Goal: Task Accomplishment & Management: Manage account settings

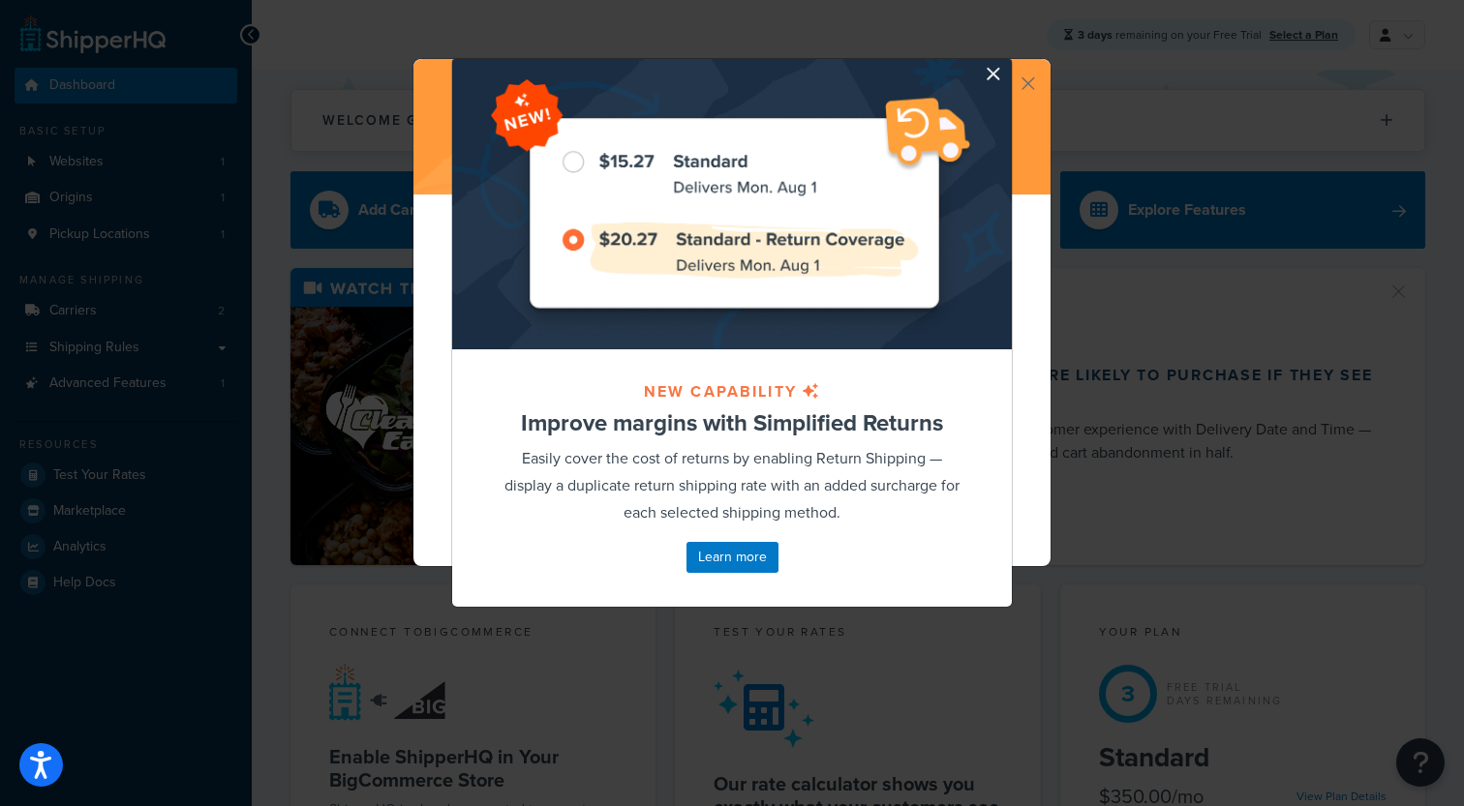
click at [984, 73] on div at bounding box center [732, 204] width 560 height 290
click at [1007, 64] on button "button" at bounding box center [1009, 61] width 5 height 5
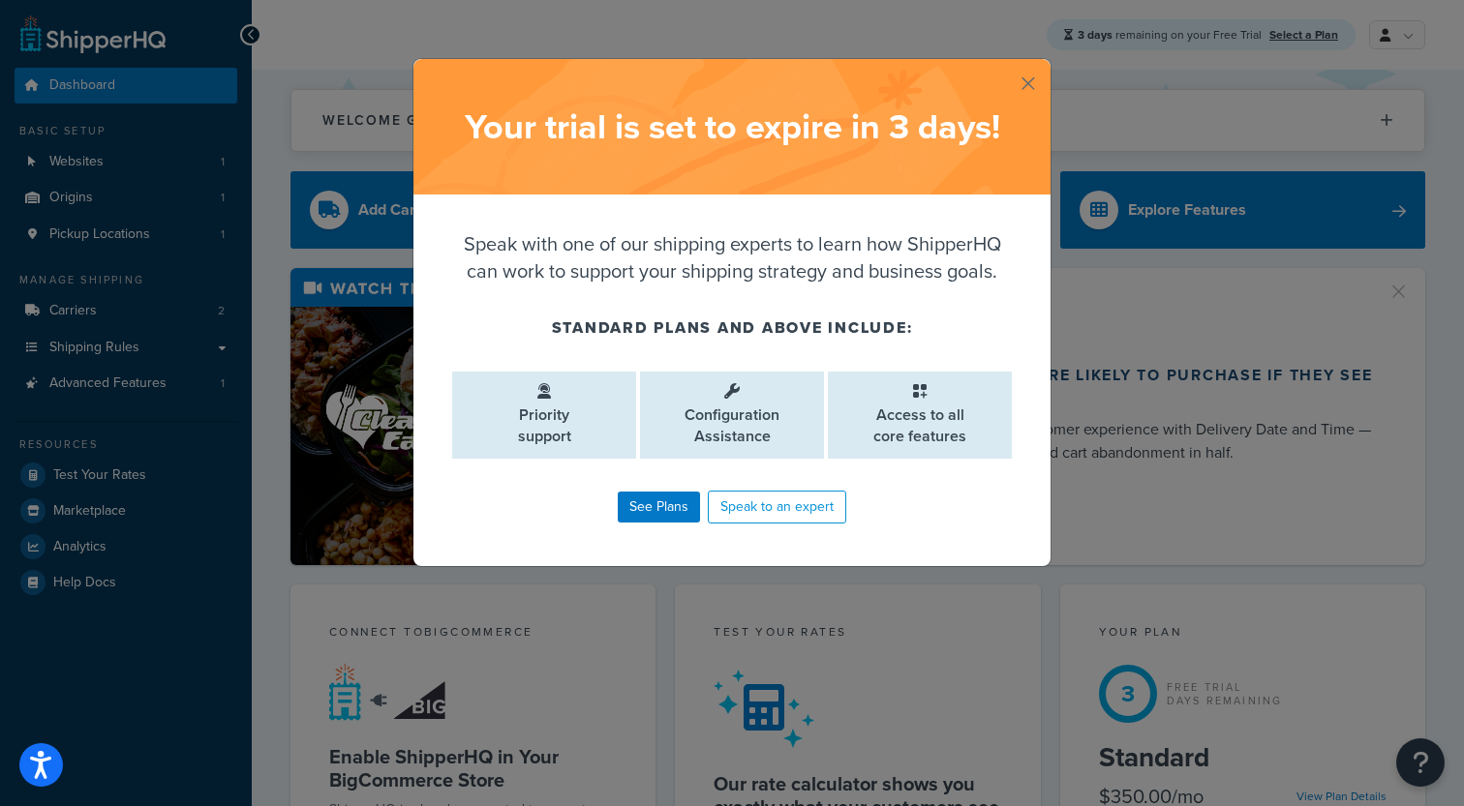
click at [1046, 64] on button "button" at bounding box center [1048, 61] width 5 height 5
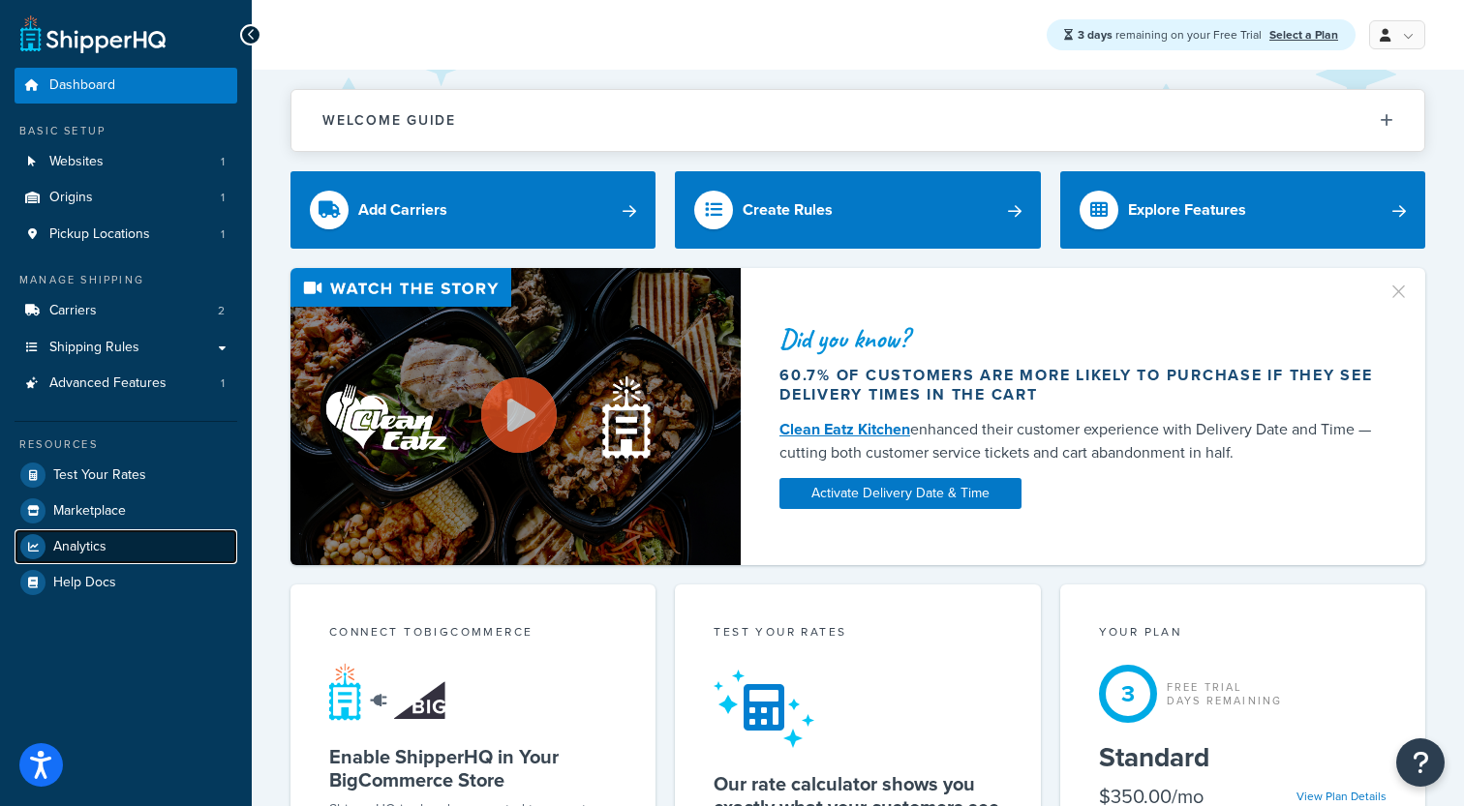
click at [104, 542] on span "Analytics" at bounding box center [79, 547] width 53 height 16
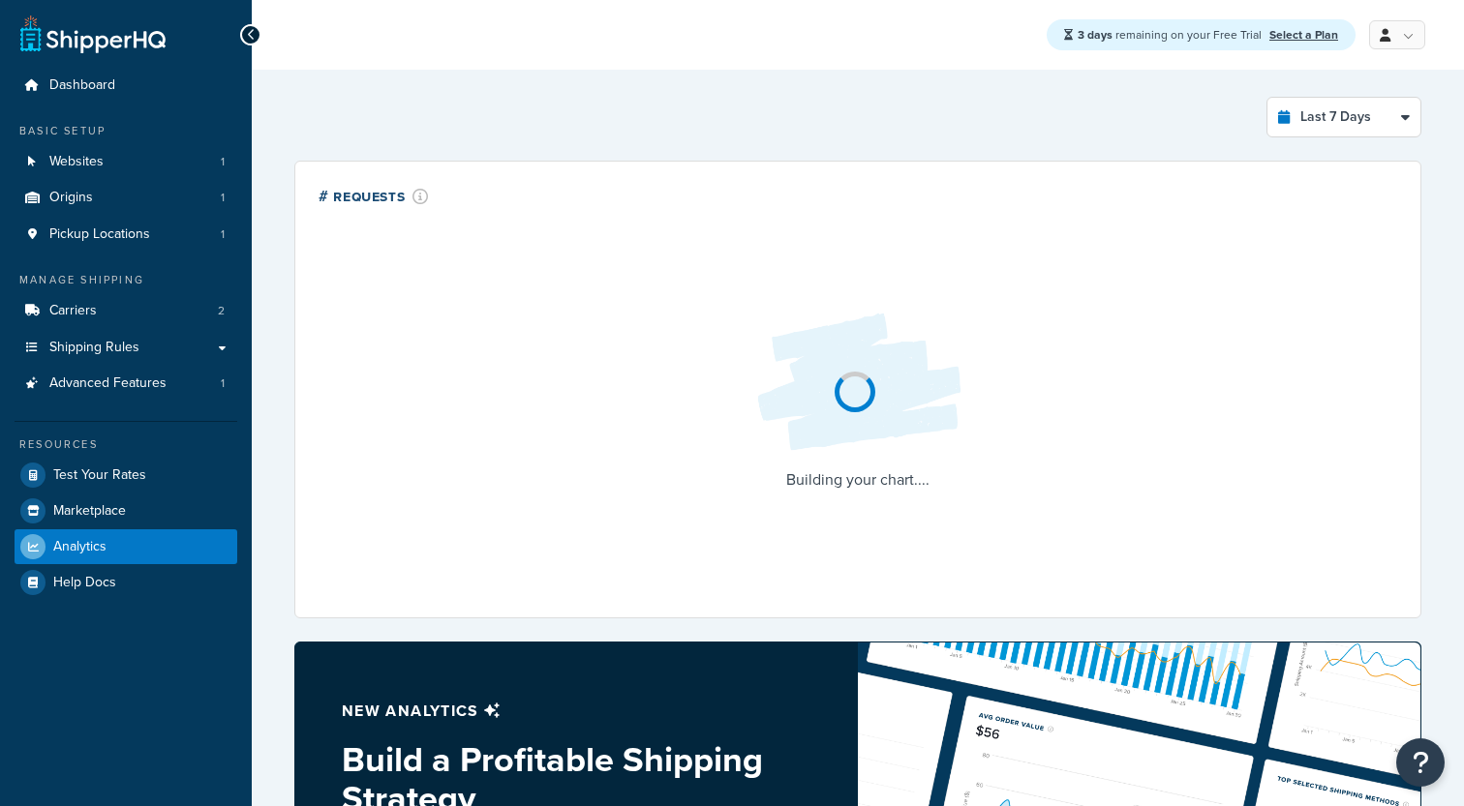
select select "last_7_days"
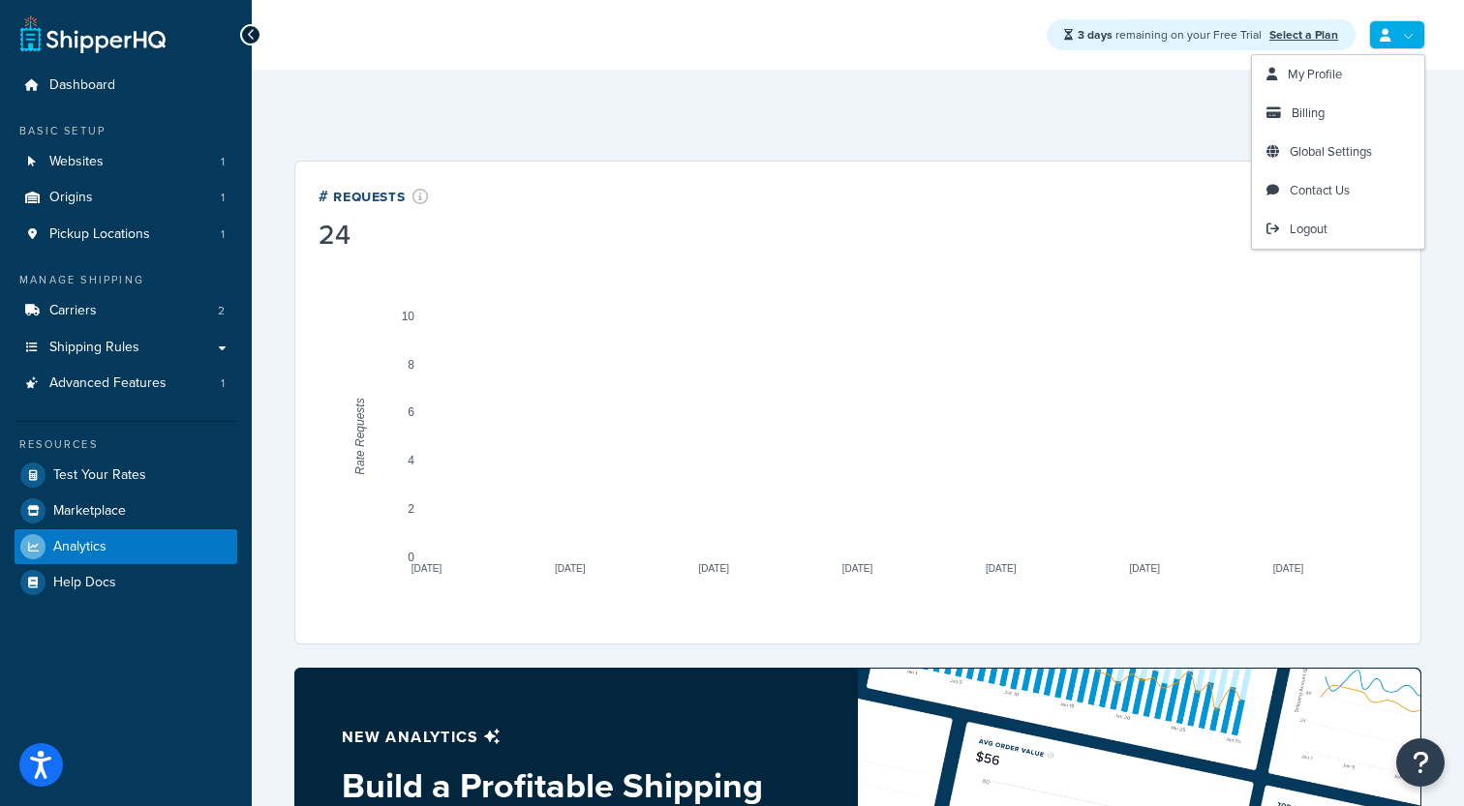
click at [1408, 45] on link at bounding box center [1397, 34] width 56 height 29
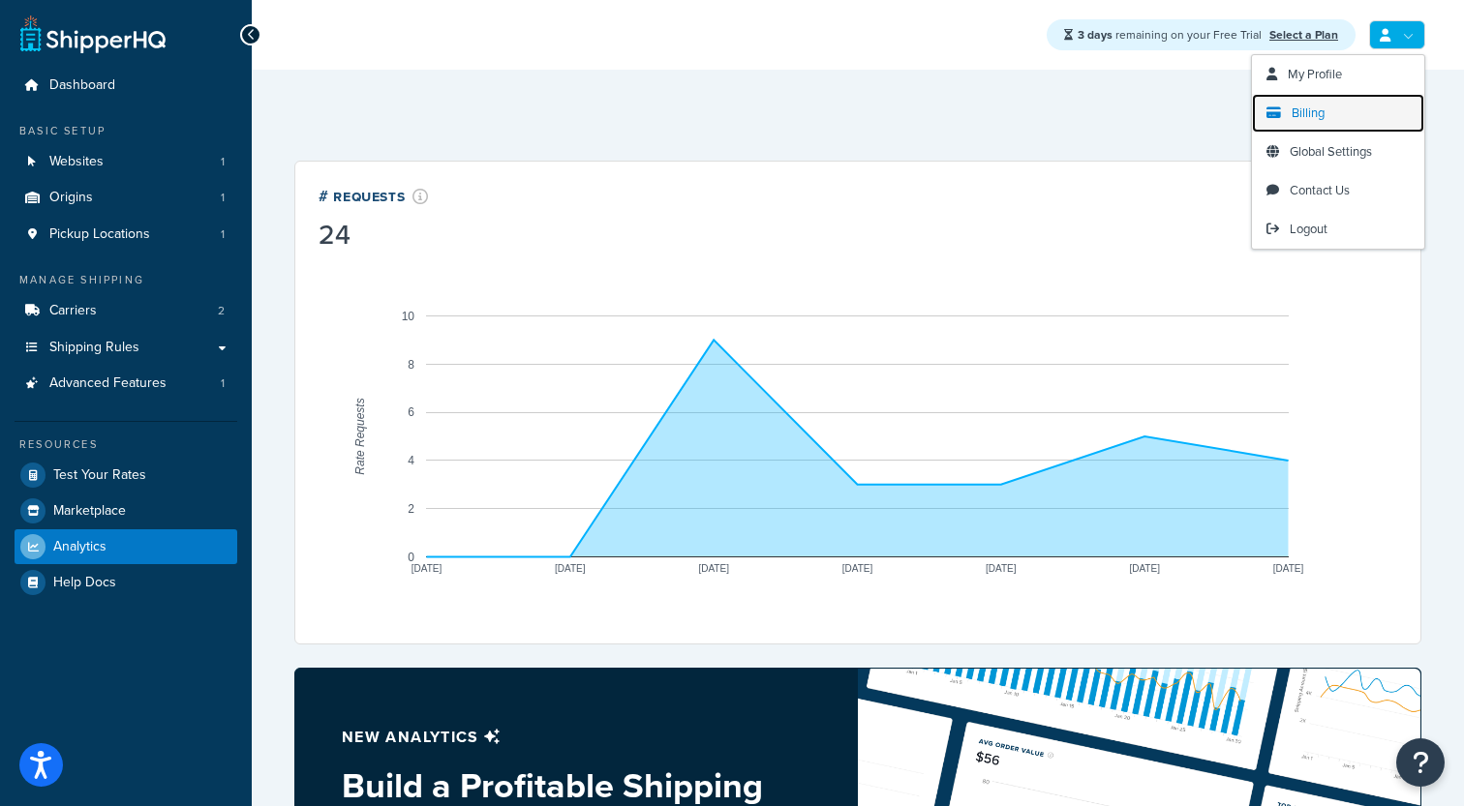
click at [1334, 116] on link "Billing" at bounding box center [1338, 113] width 172 height 39
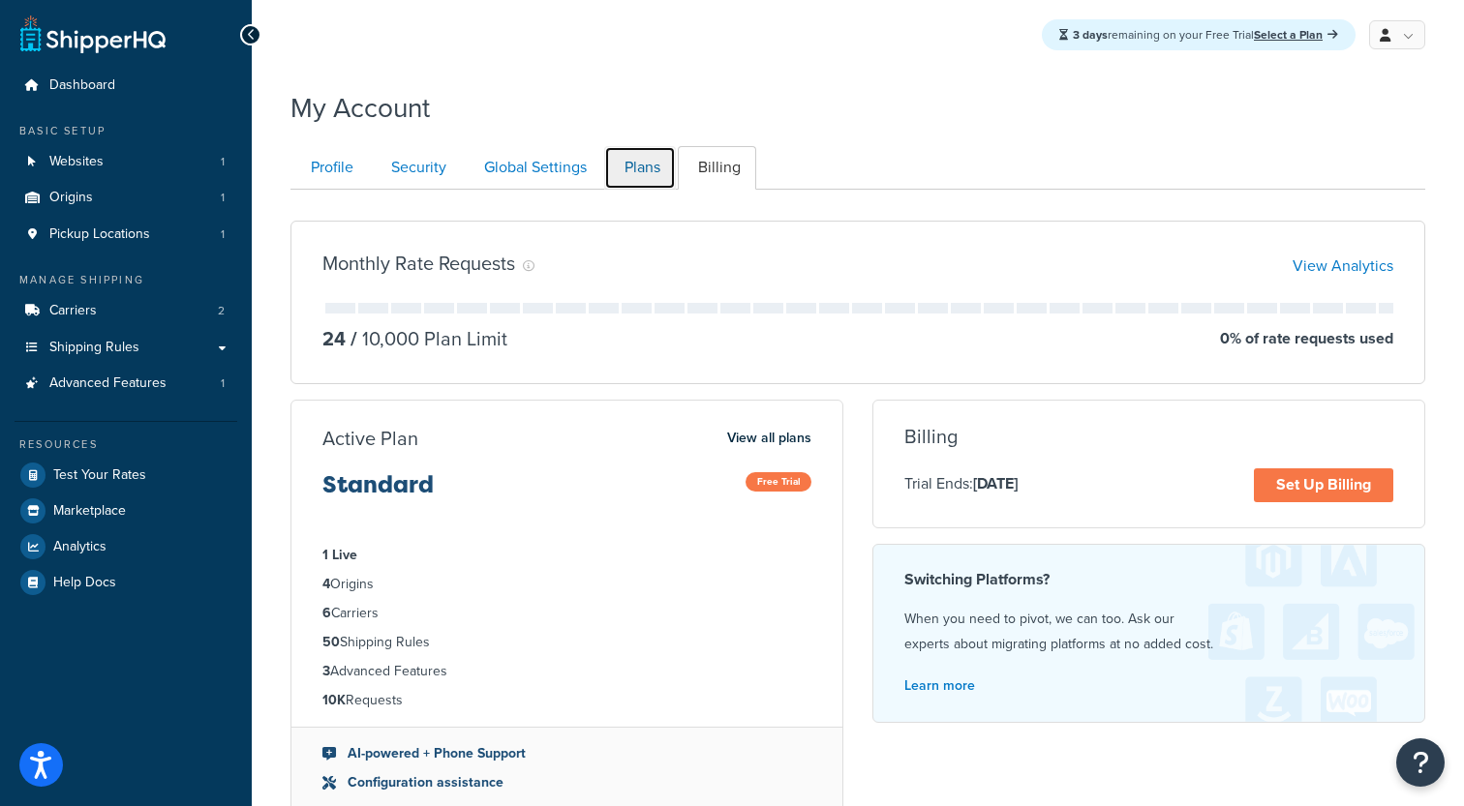
click at [635, 171] on link "Plans" at bounding box center [640, 168] width 72 height 44
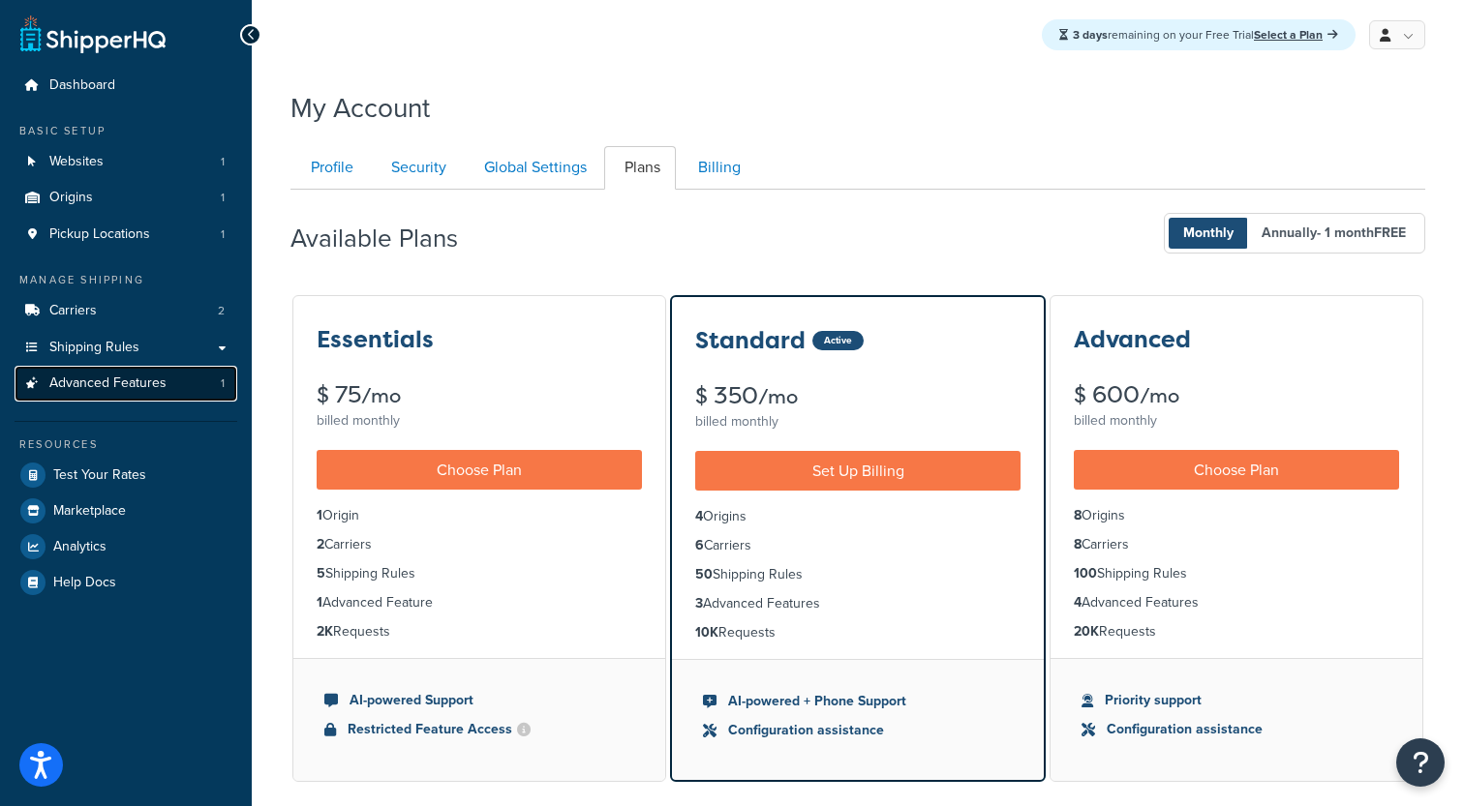
click at [204, 382] on link "Advanced Features 1" at bounding box center [126, 384] width 223 height 36
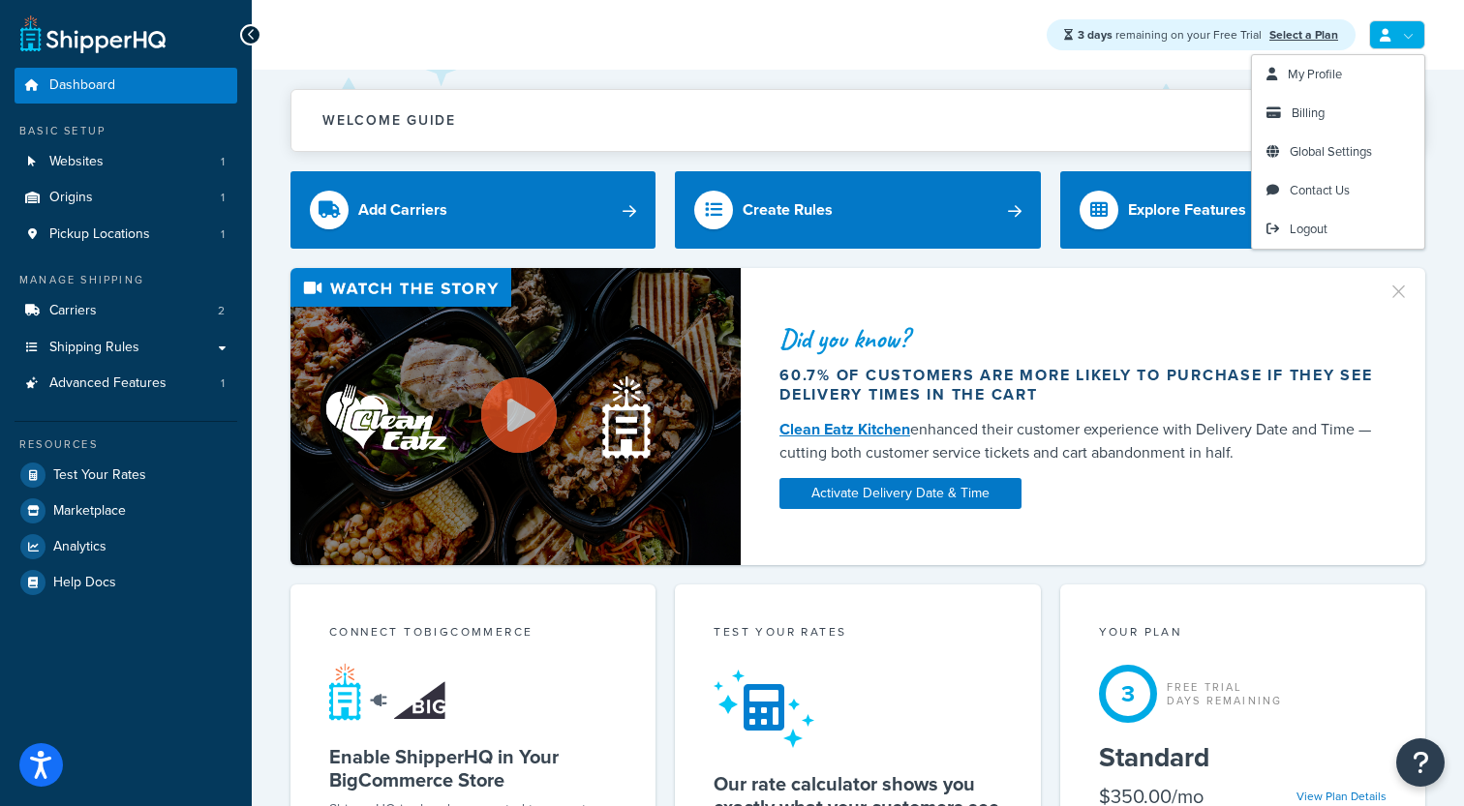
click at [1408, 36] on link at bounding box center [1397, 34] width 56 height 29
click at [1291, 242] on link "Logout" at bounding box center [1338, 229] width 172 height 39
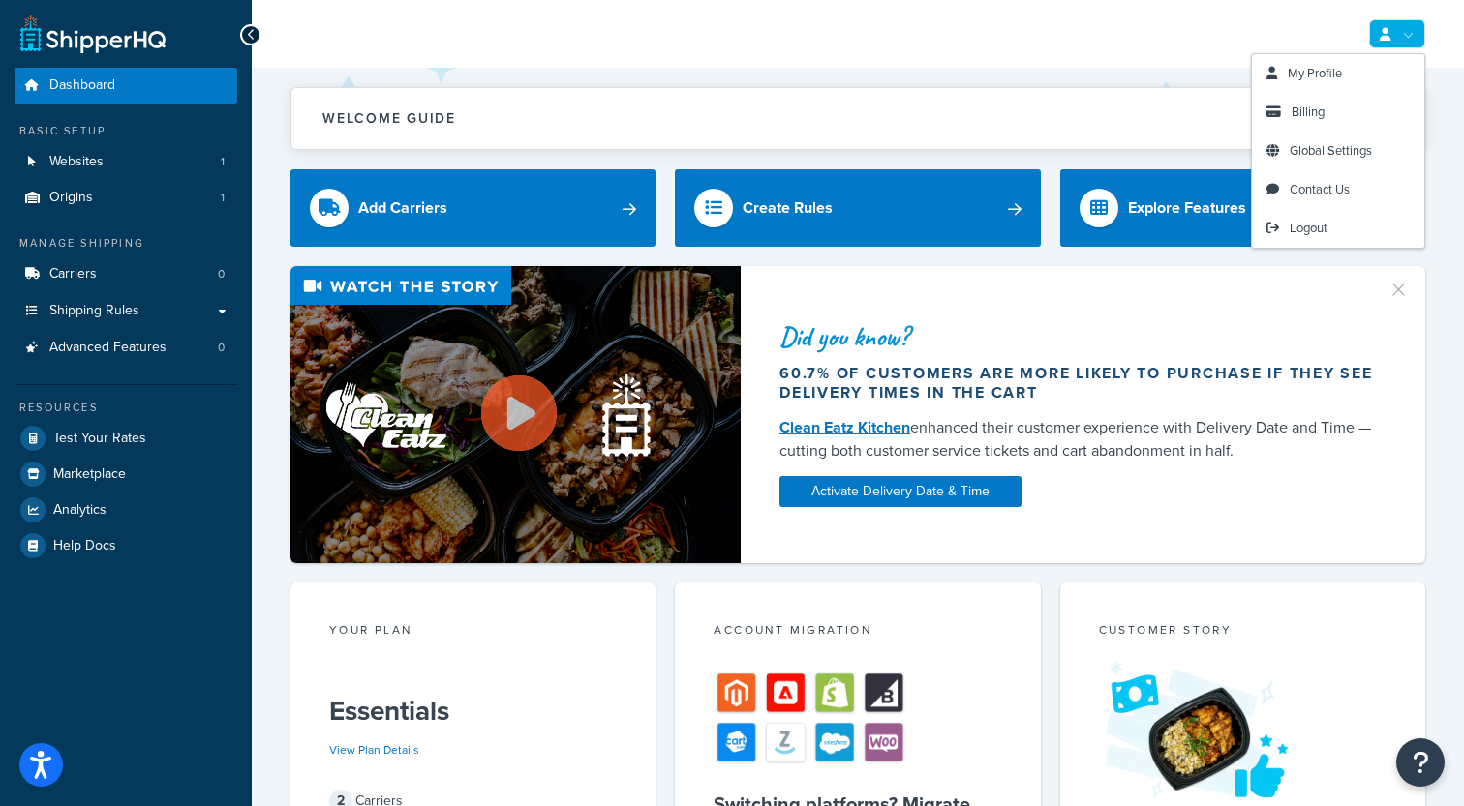
click at [1386, 34] on icon at bounding box center [1385, 34] width 11 height 13
click at [1307, 109] on span "Billing" at bounding box center [1307, 112] width 33 height 18
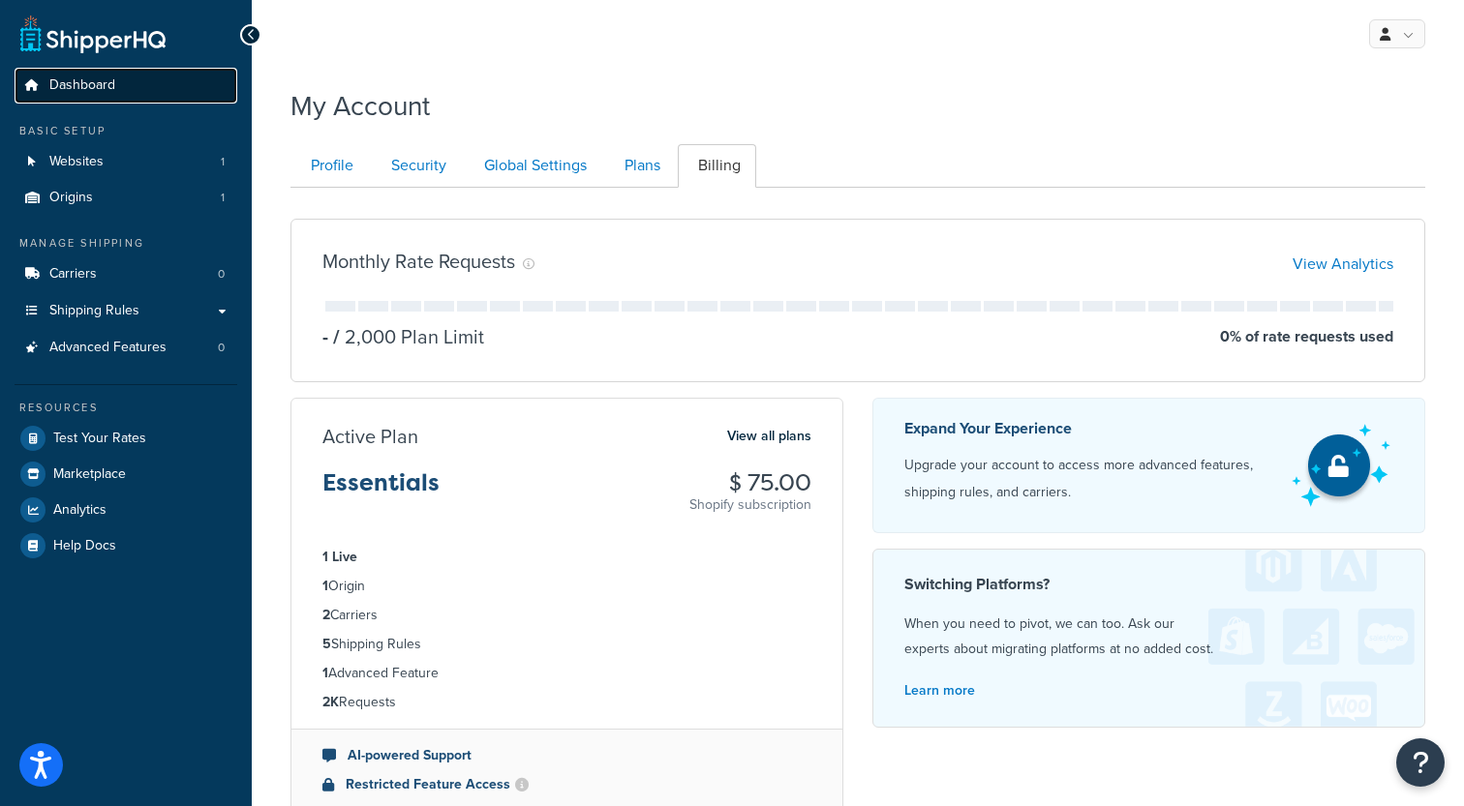
click at [126, 85] on link "Dashboard" at bounding box center [126, 86] width 223 height 36
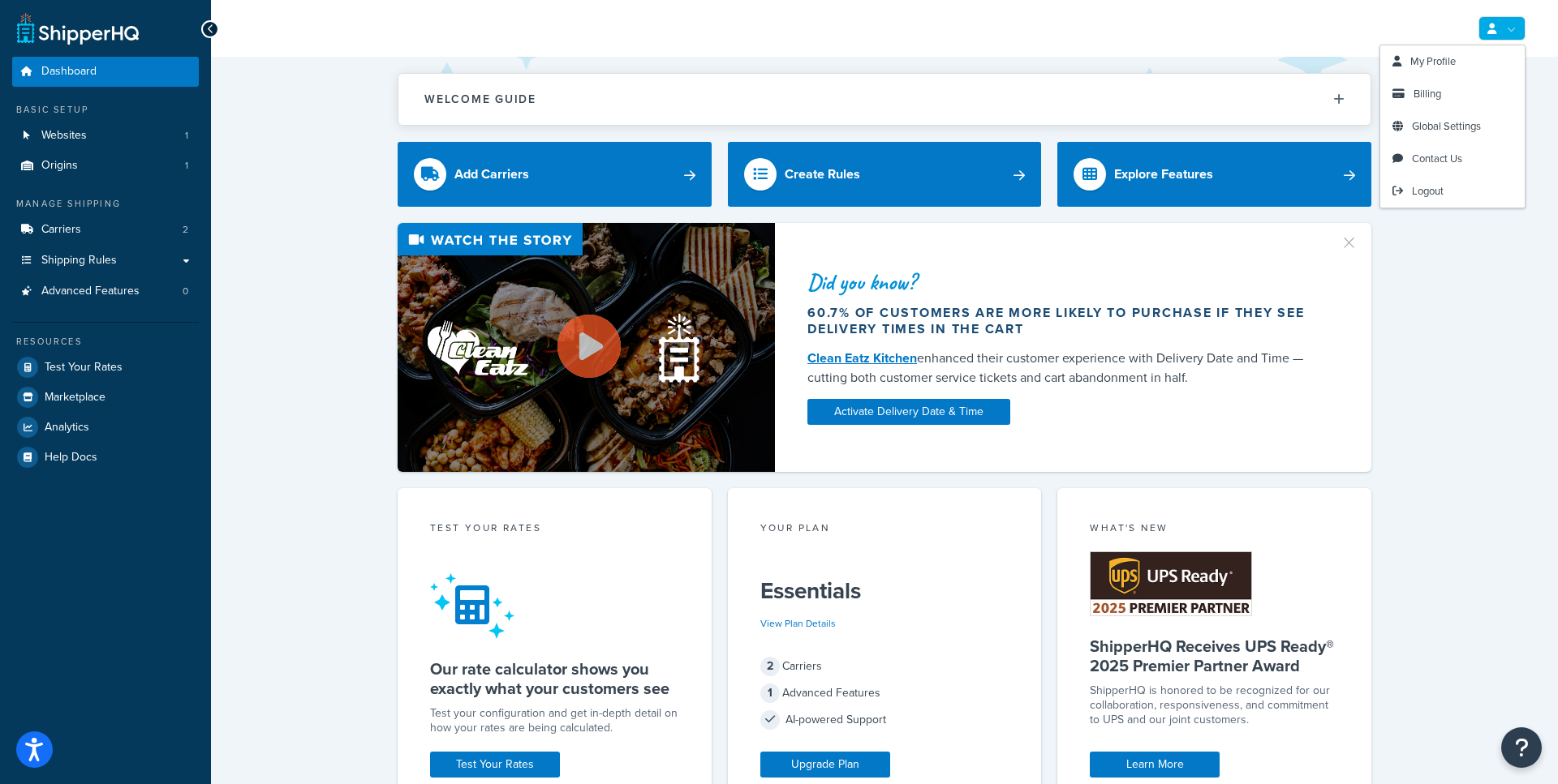
click at [1486, 35] on link at bounding box center [1502, 28] width 47 height 24
click at [1406, 202] on link "Logout" at bounding box center [1452, 191] width 144 height 33
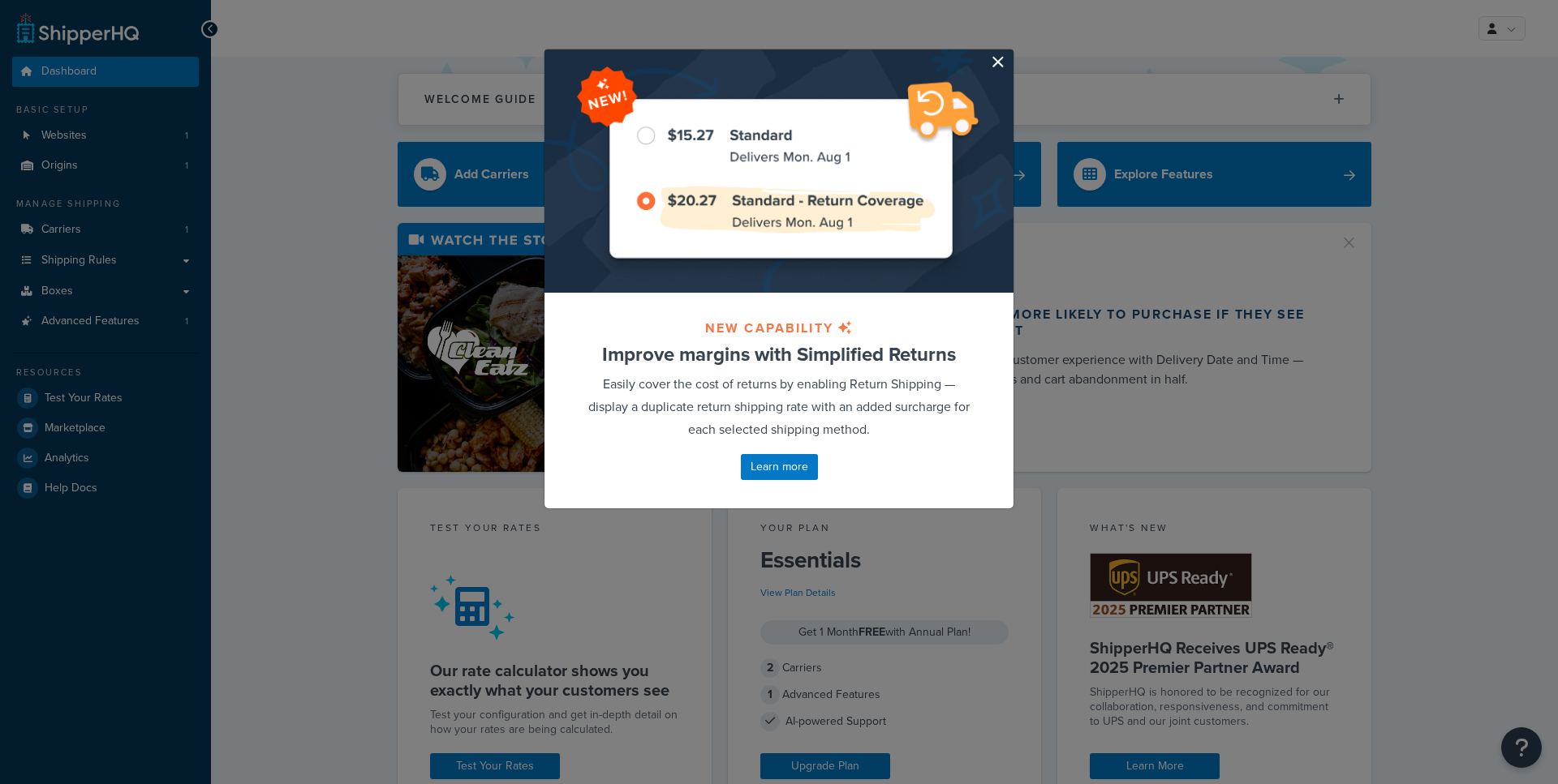
click at [1009, 54] on button "button" at bounding box center [1011, 51] width 4 height 4
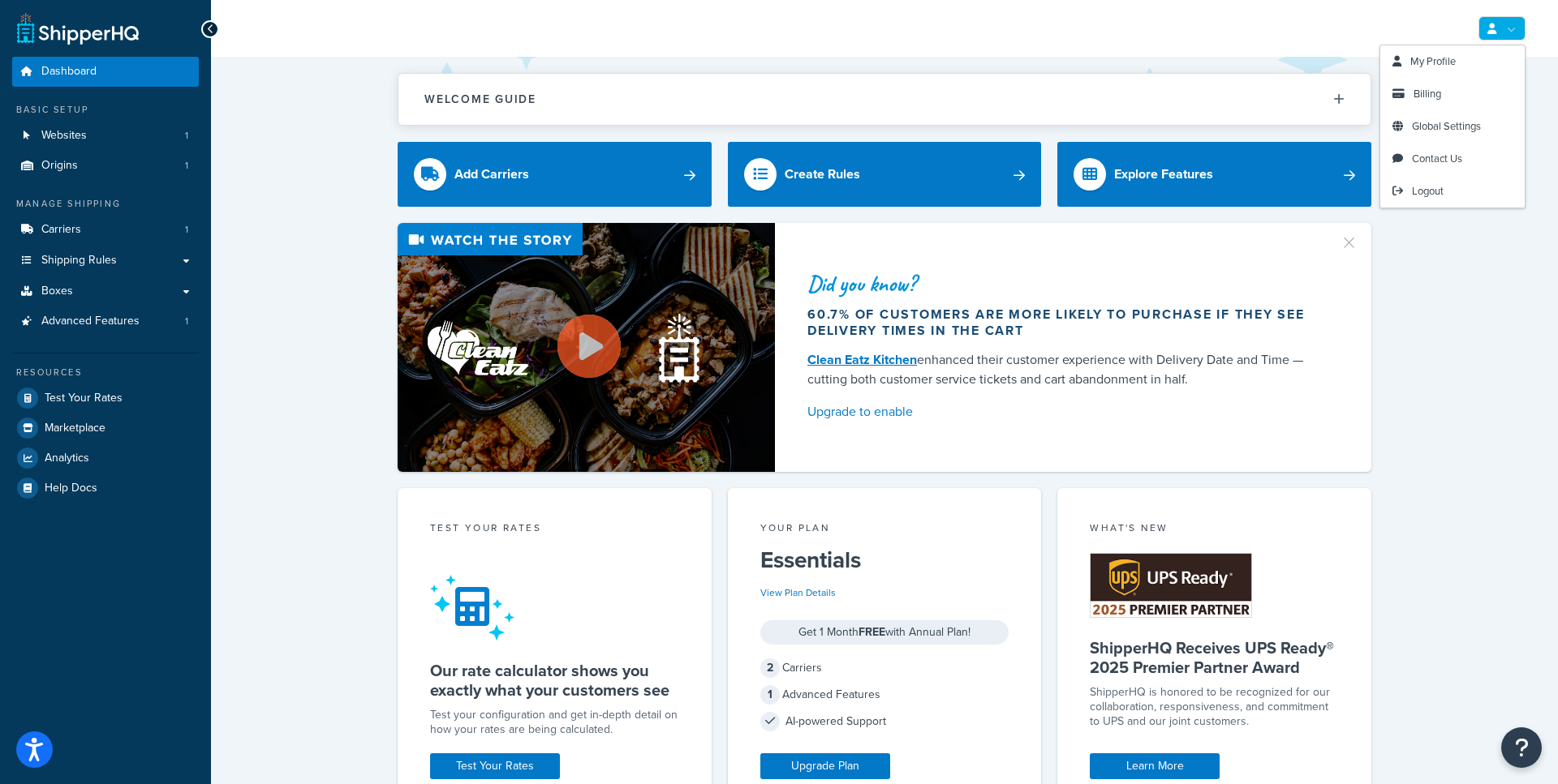
click at [1497, 28] on link at bounding box center [1502, 28] width 47 height 24
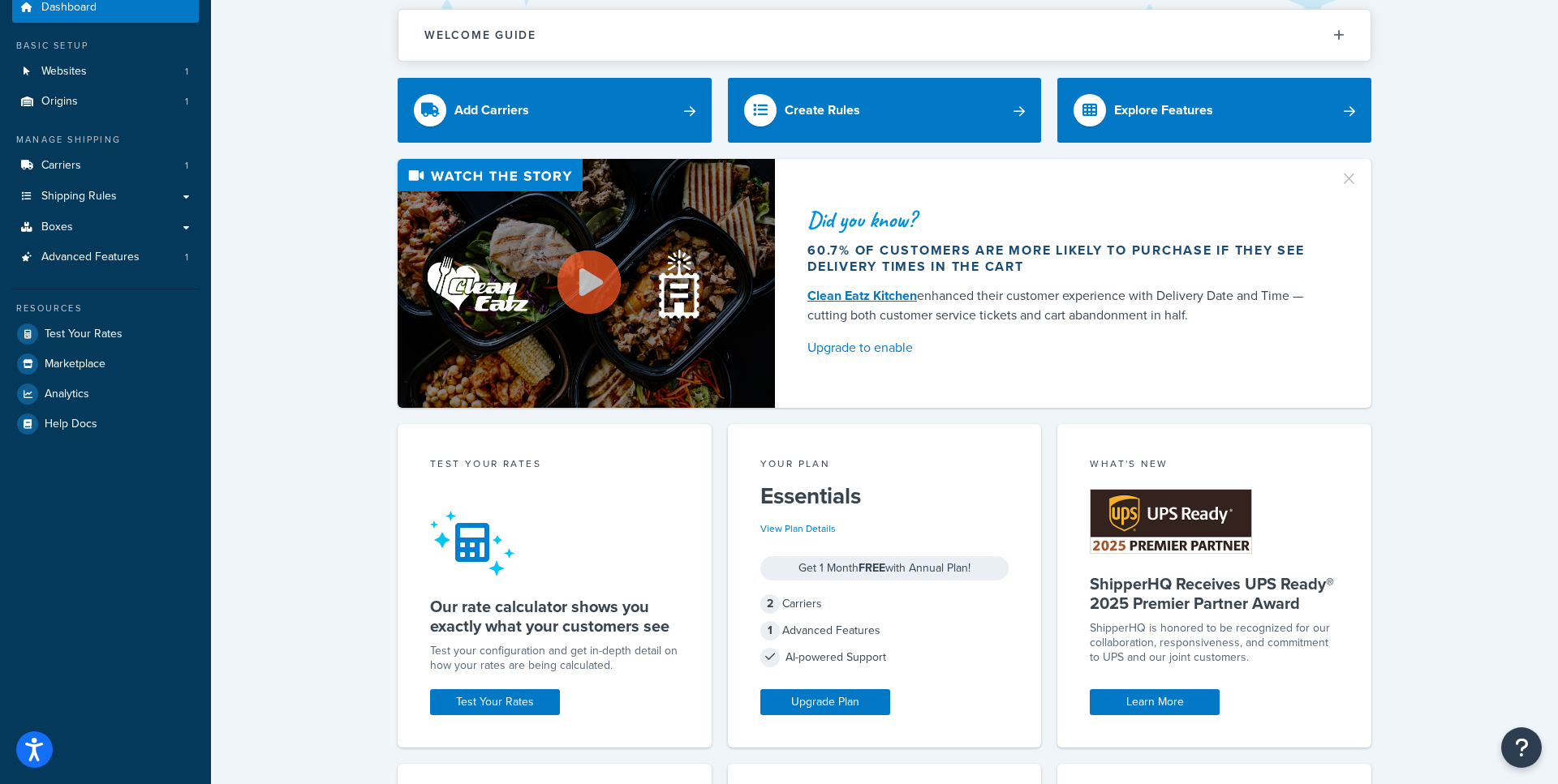
scroll to position [64, 0]
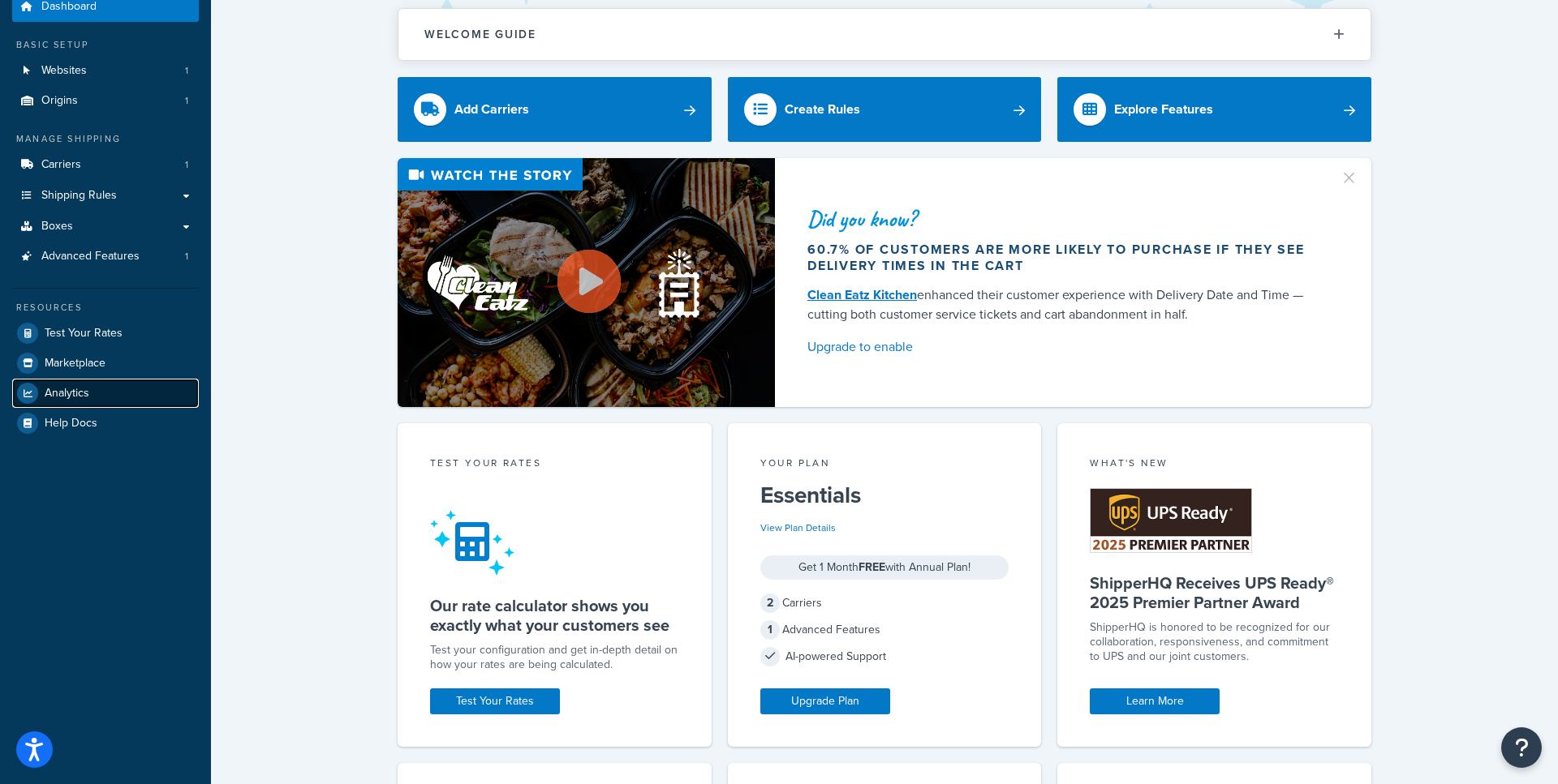
click at [96, 387] on link "Analytics" at bounding box center [106, 393] width 187 height 29
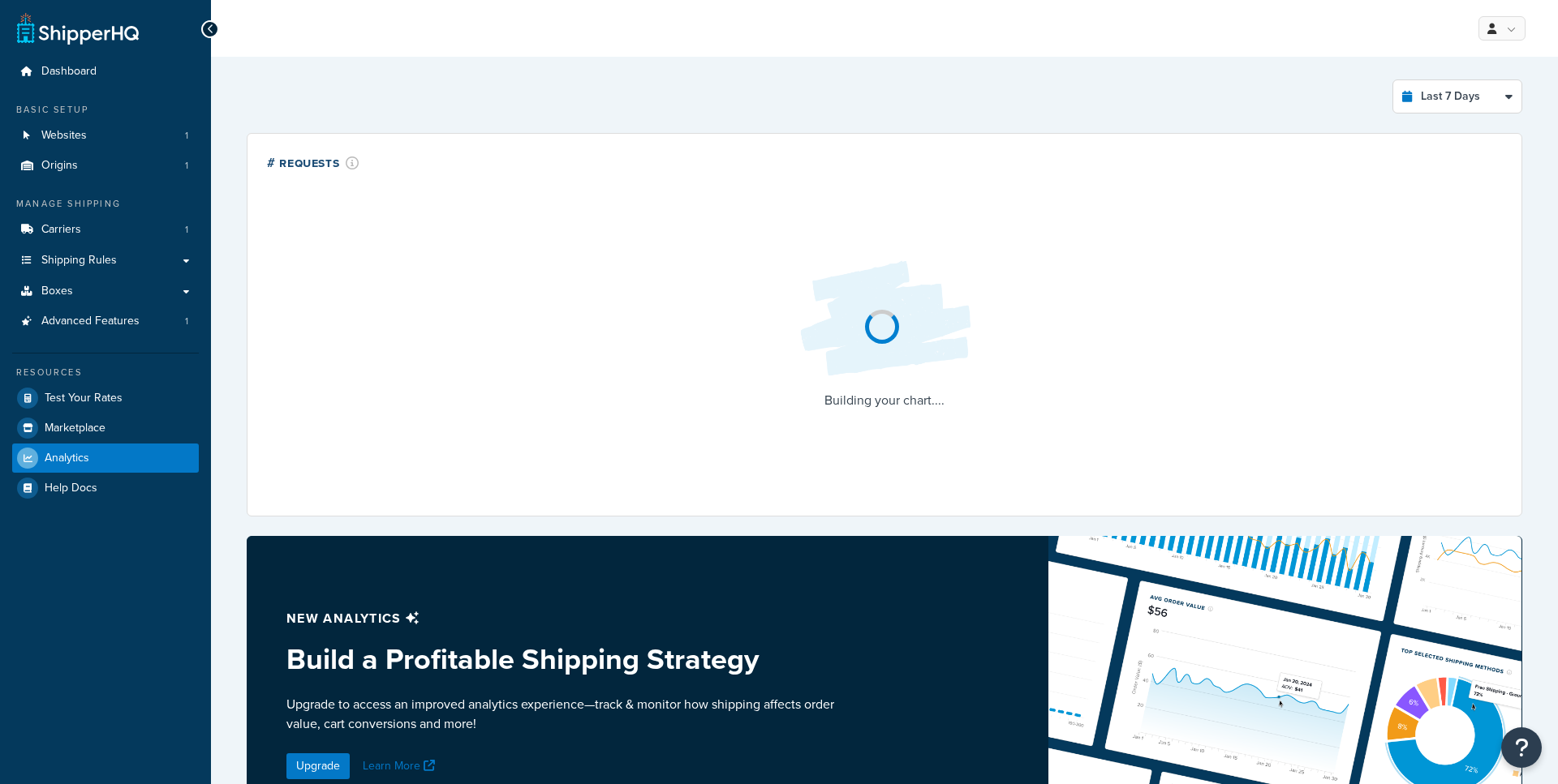
select select "last_7_days"
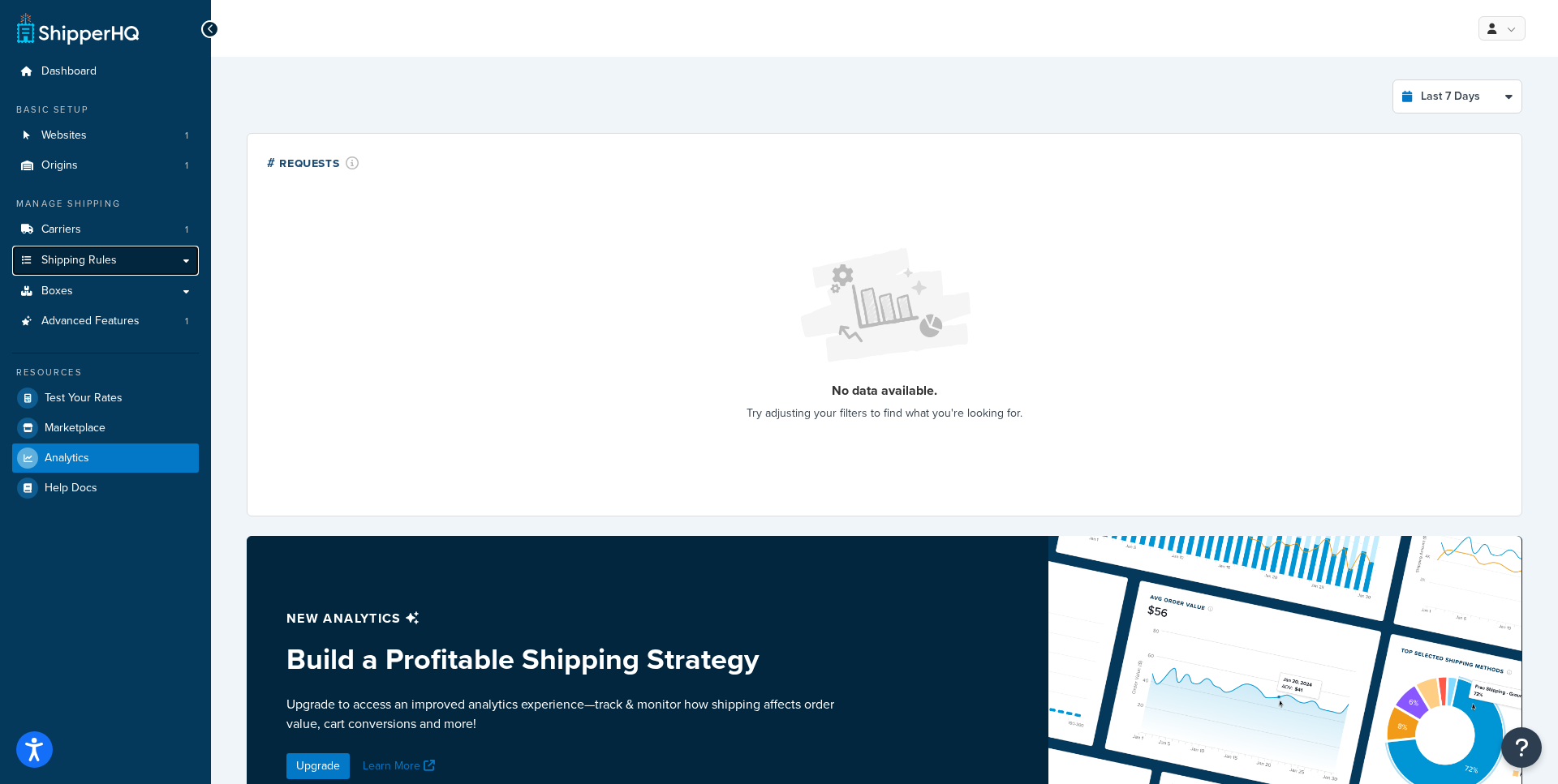
click at [140, 260] on link "Shipping Rules" at bounding box center [106, 260] width 187 height 30
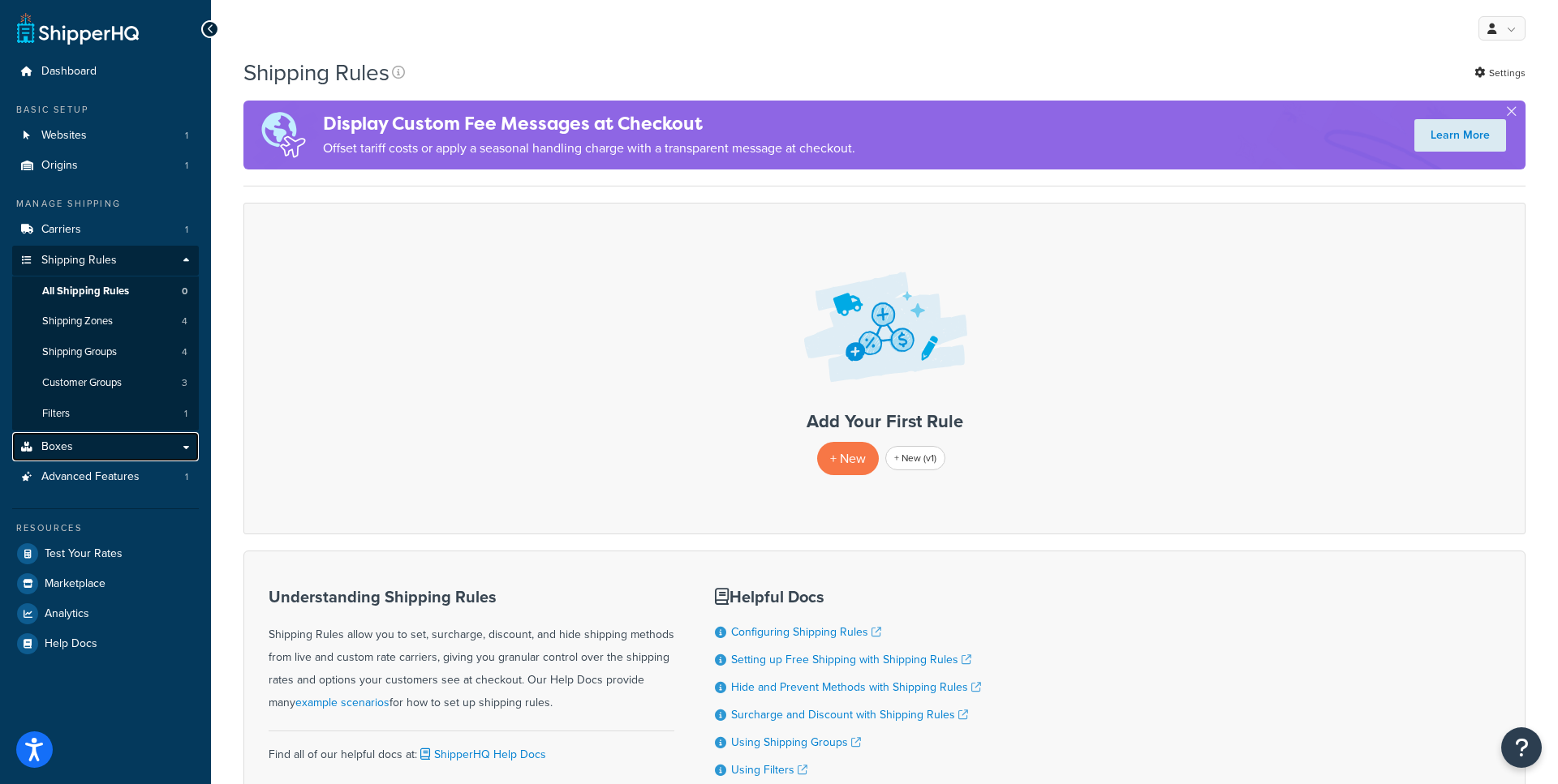
click at [127, 455] on link "Boxes" at bounding box center [106, 447] width 187 height 30
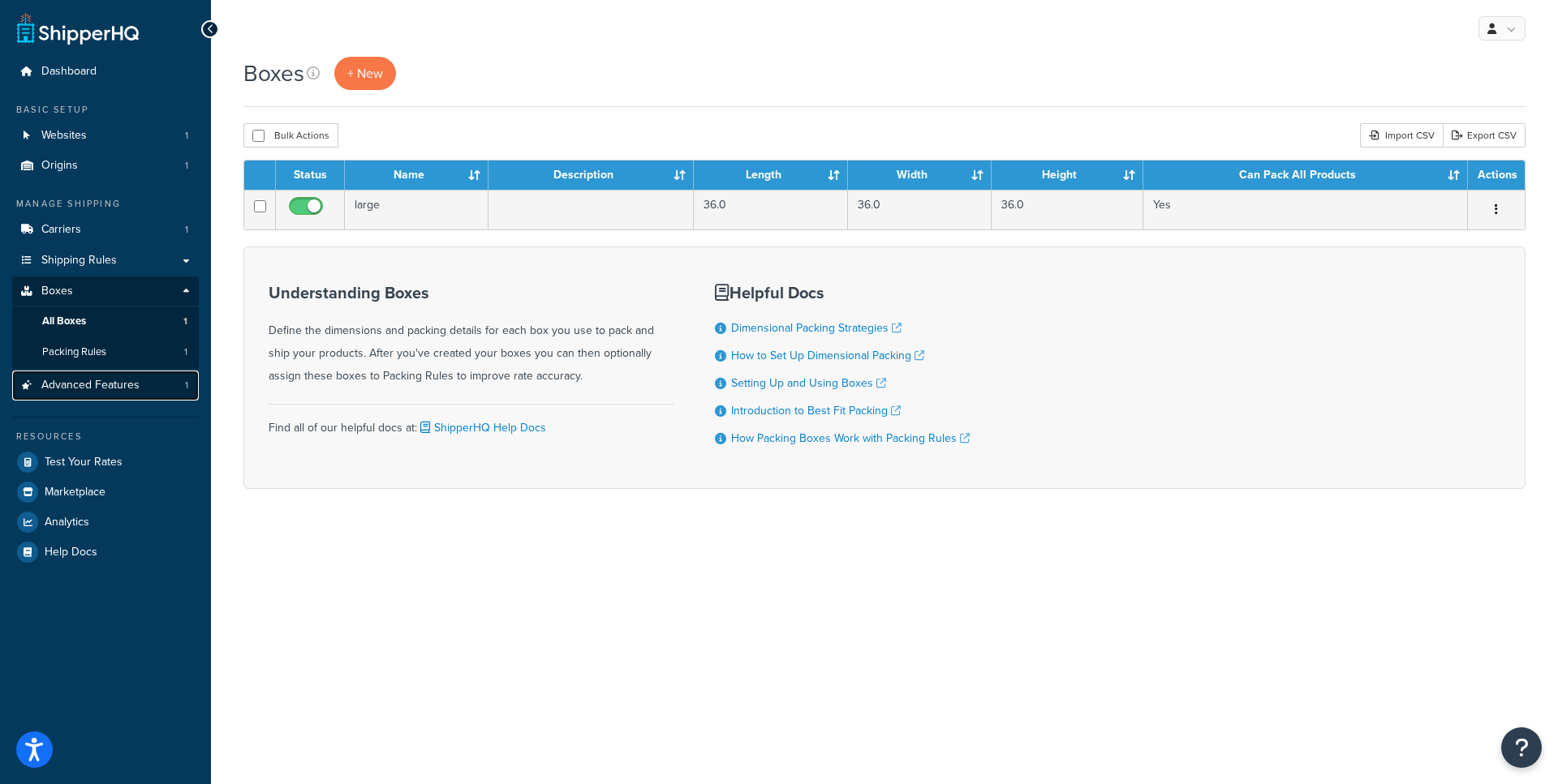
click at [127, 384] on span "Advanced Features" at bounding box center [90, 385] width 98 height 13
